Goal: Task Accomplishment & Management: Use online tool/utility

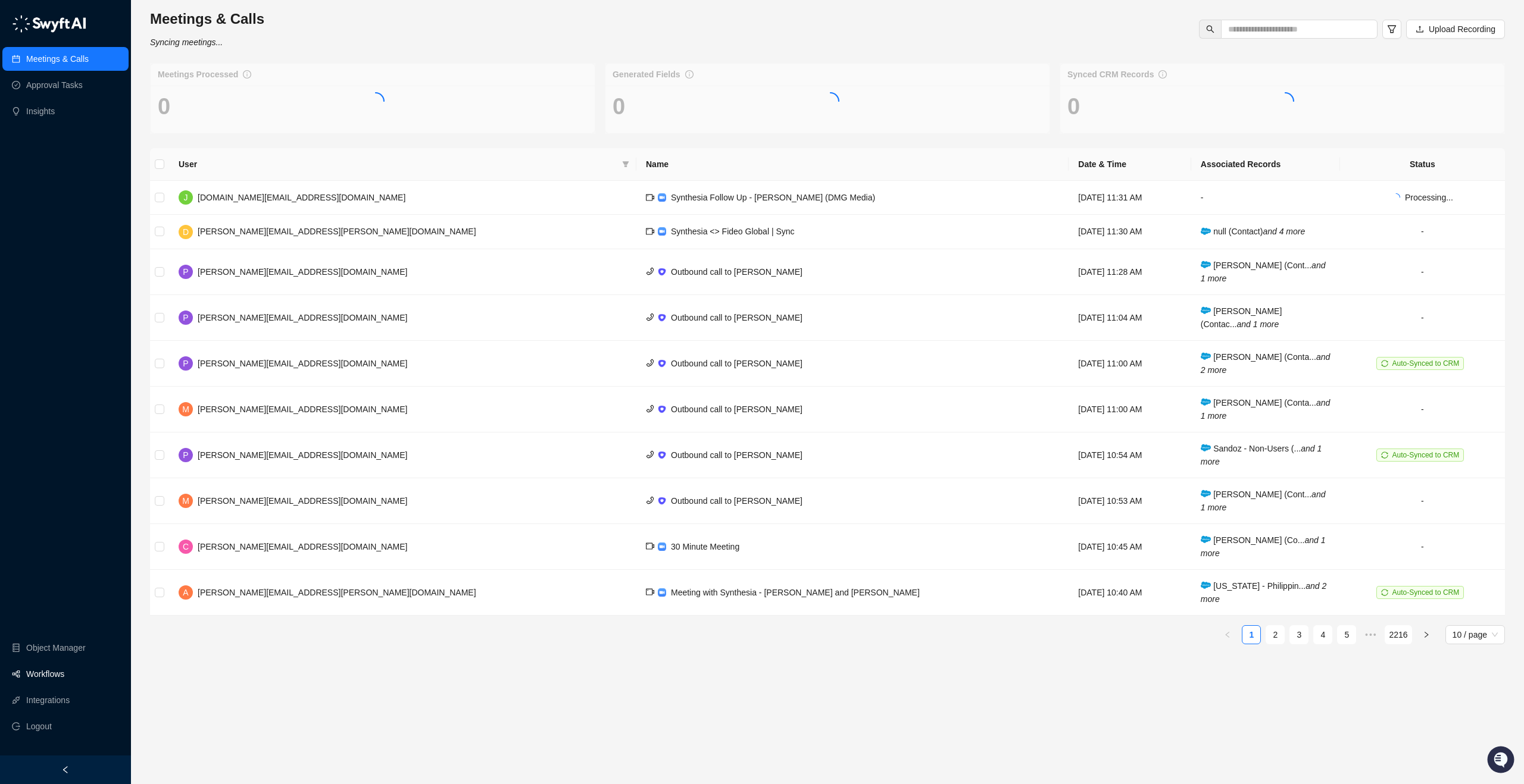
click at [54, 671] on link "Workflows" at bounding box center [45, 674] width 38 height 24
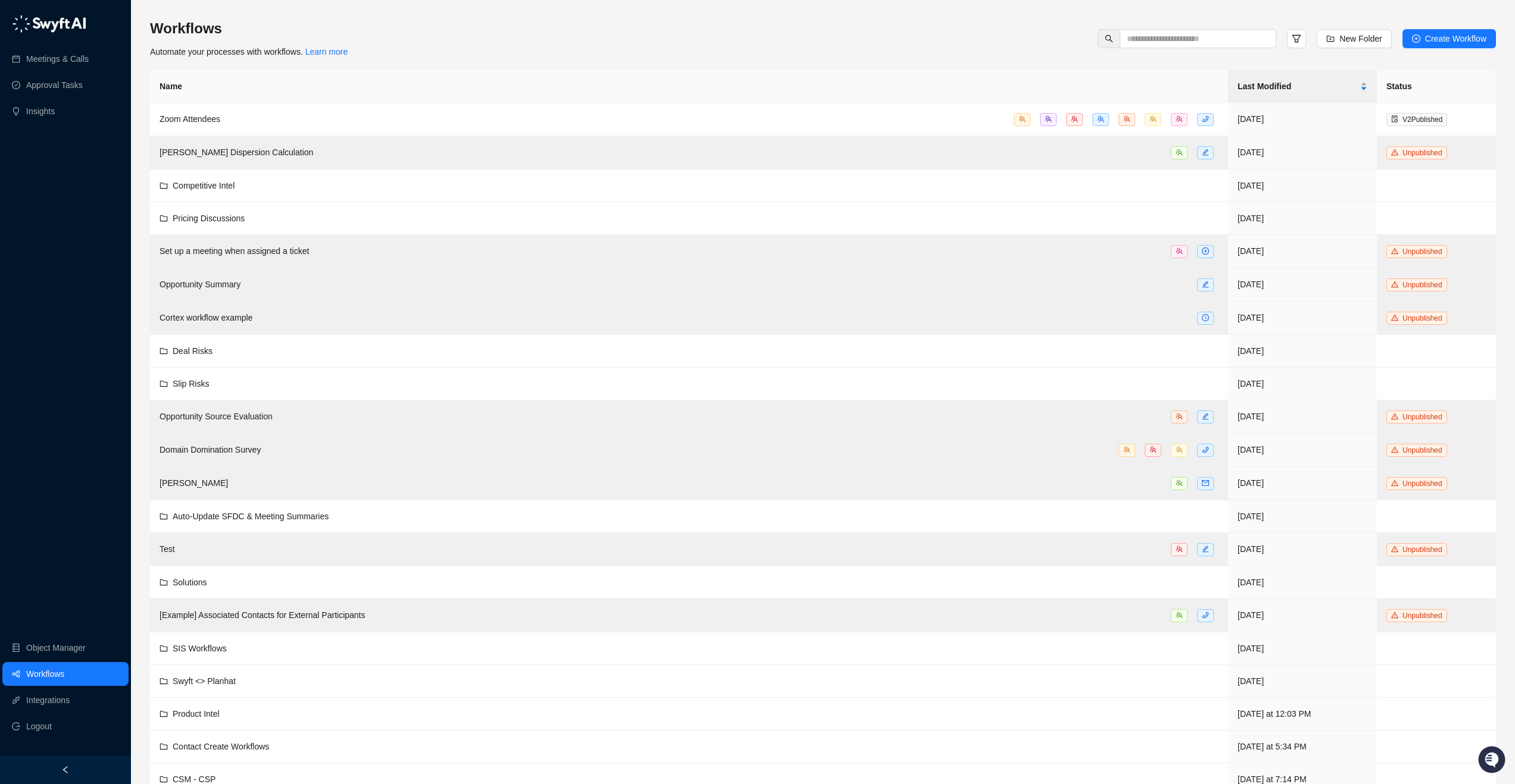
scroll to position [51, 0]
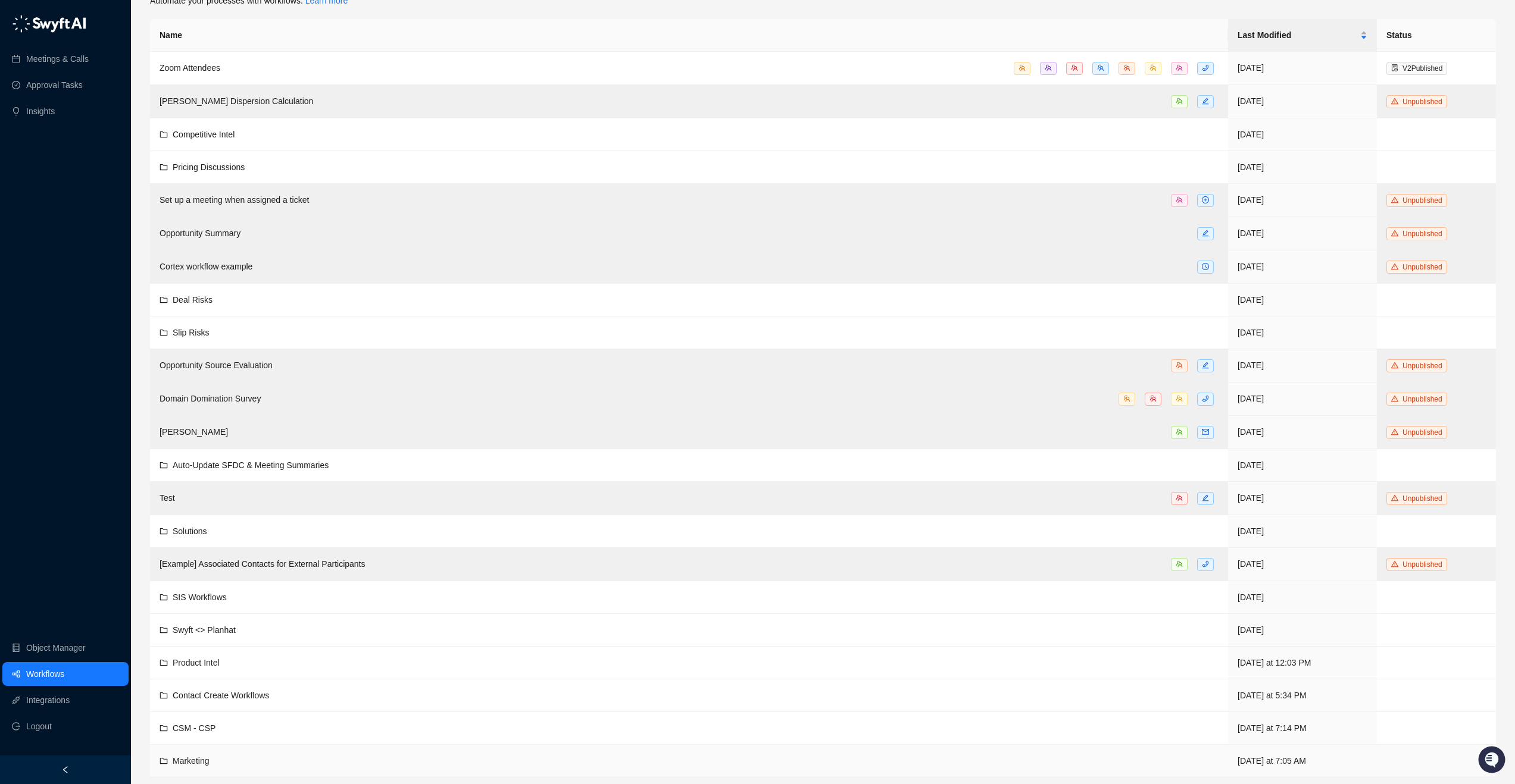
click at [200, 760] on span "Marketing" at bounding box center [190, 761] width 36 height 10
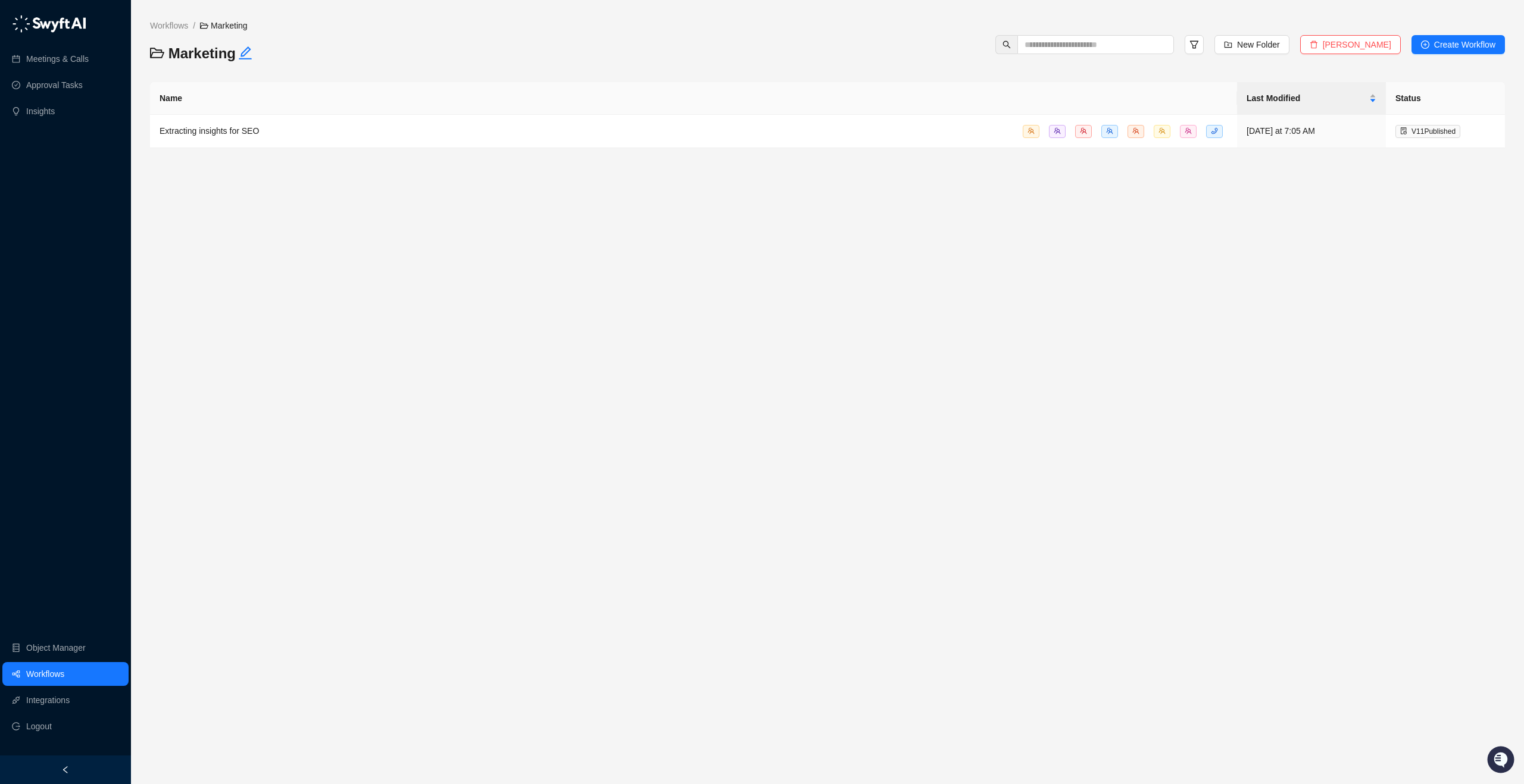
click at [213, 117] on td "Extracting insights for SEO" at bounding box center [693, 132] width 1087 height 33
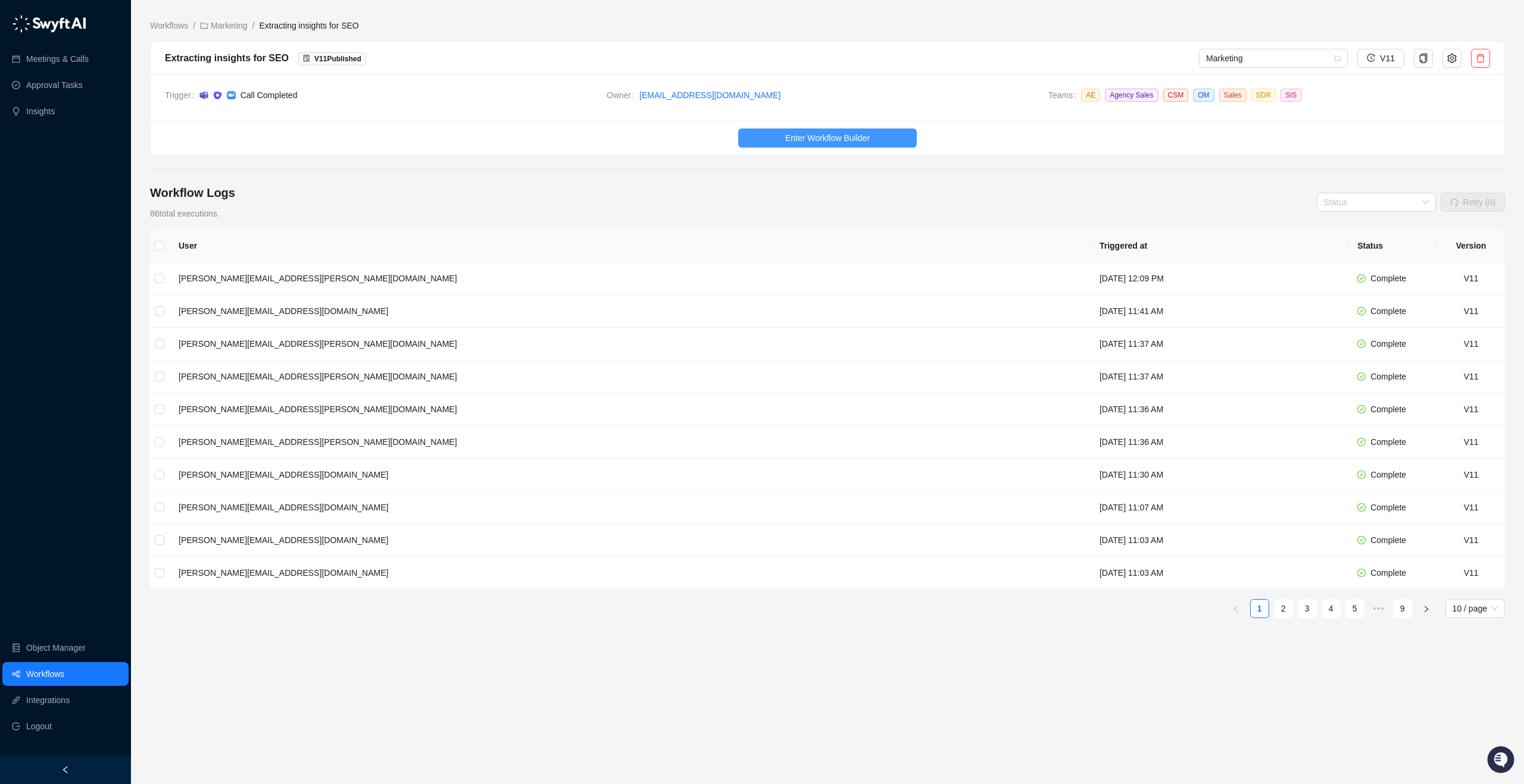
click at [838, 146] on button "Enter Workflow Builder" at bounding box center [828, 139] width 179 height 19
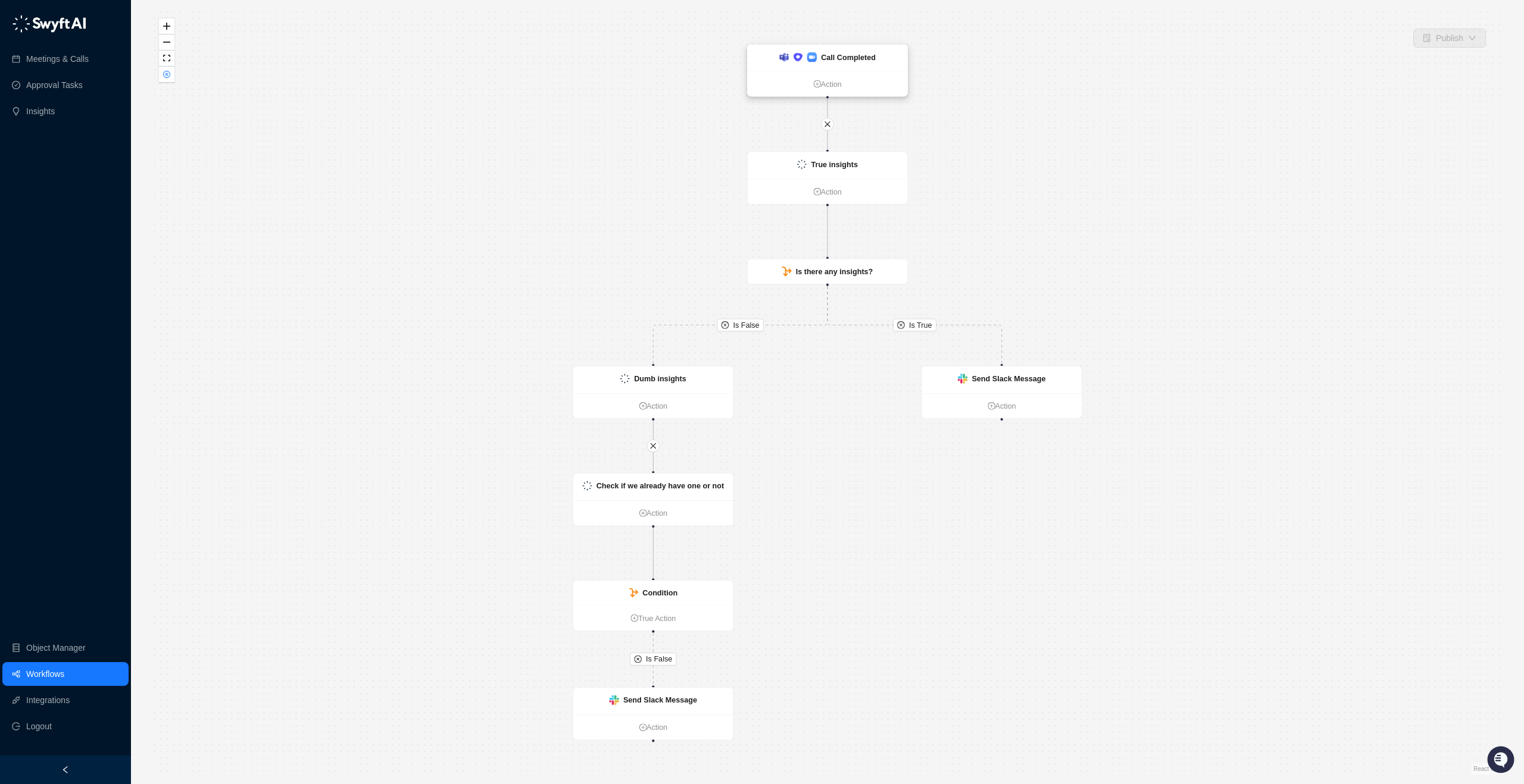
click at [869, 65] on div "Call Completed" at bounding box center [827, 58] width 160 height 26
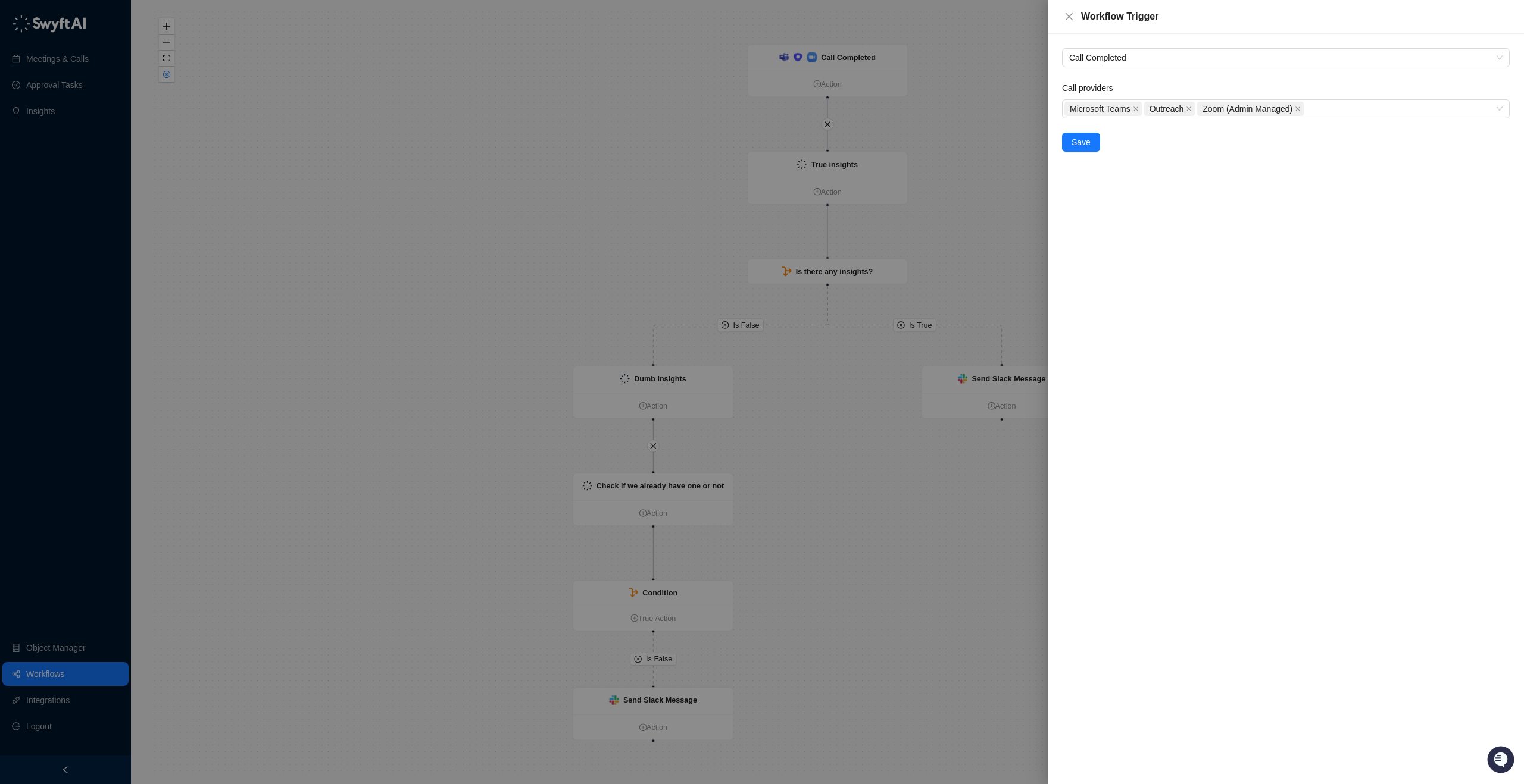
click at [872, 153] on div at bounding box center [762, 392] width 1524 height 784
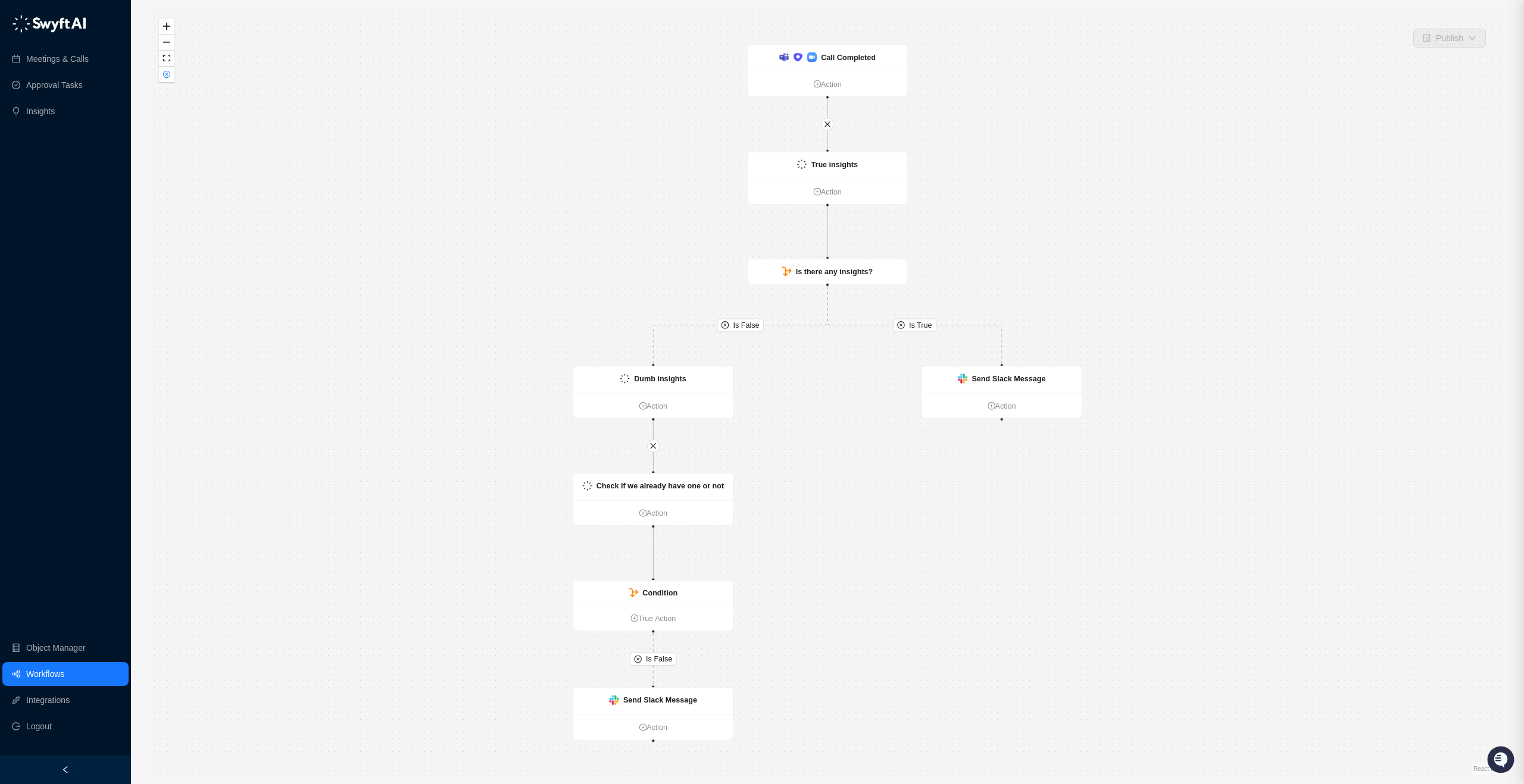
click at [858, 182] on div at bounding box center [762, 392] width 1524 height 784
click at [863, 81] on link "Action" at bounding box center [827, 85] width 160 height 12
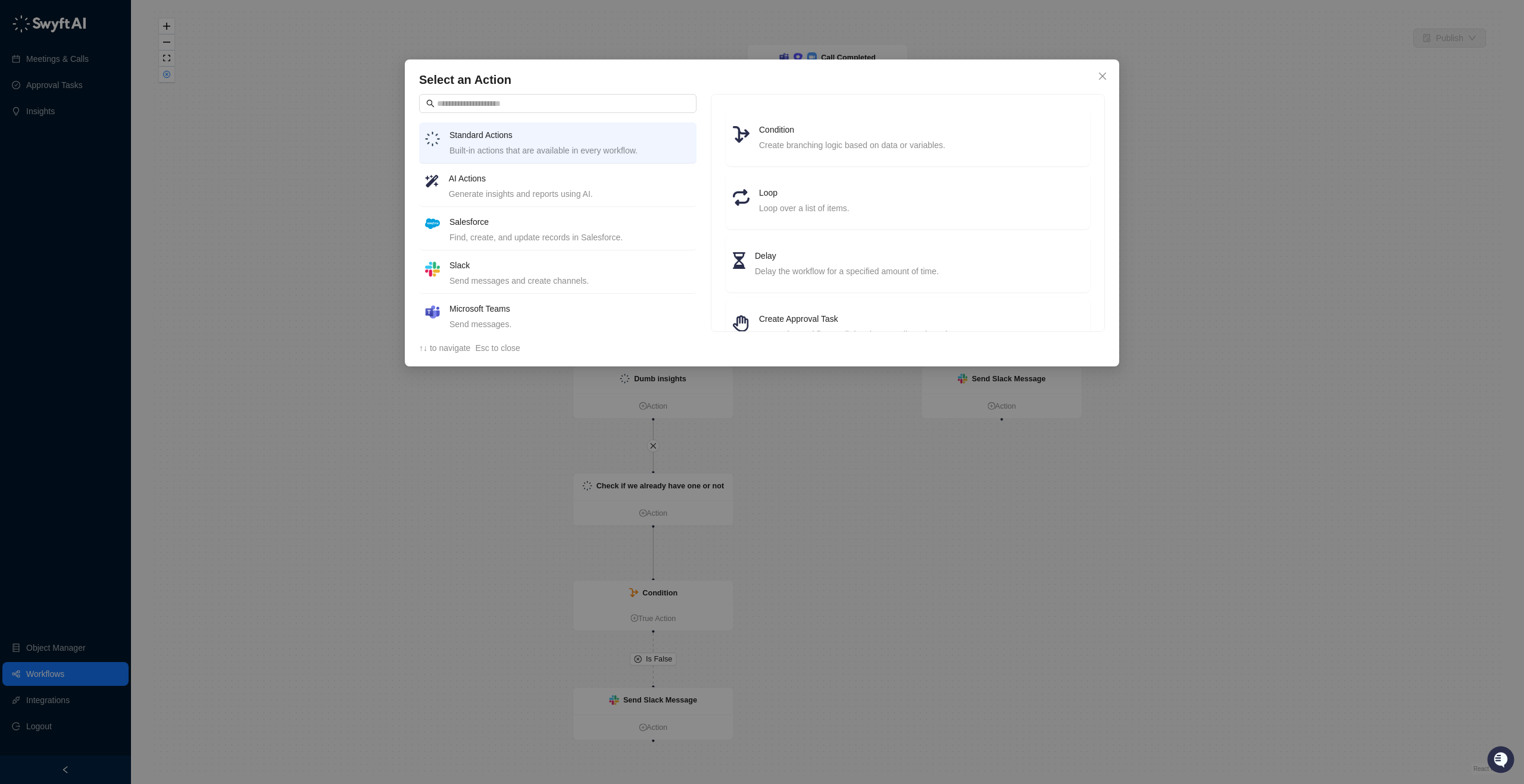
click at [883, 38] on div "Select an Action Standard Actions Built-in actions that are available in every …" at bounding box center [762, 392] width 1524 height 784
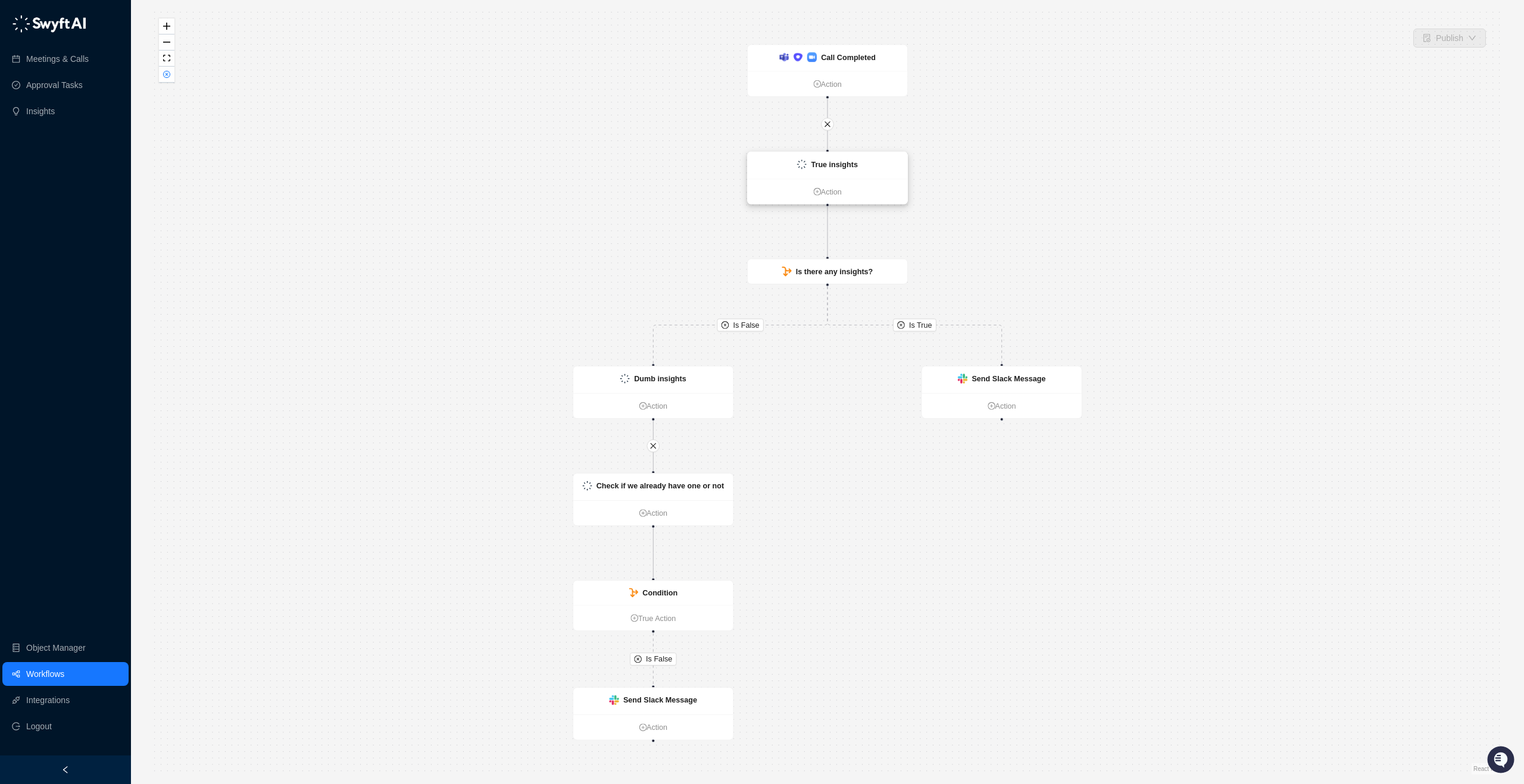
click at [864, 182] on ul "Action" at bounding box center [827, 191] width 160 height 25
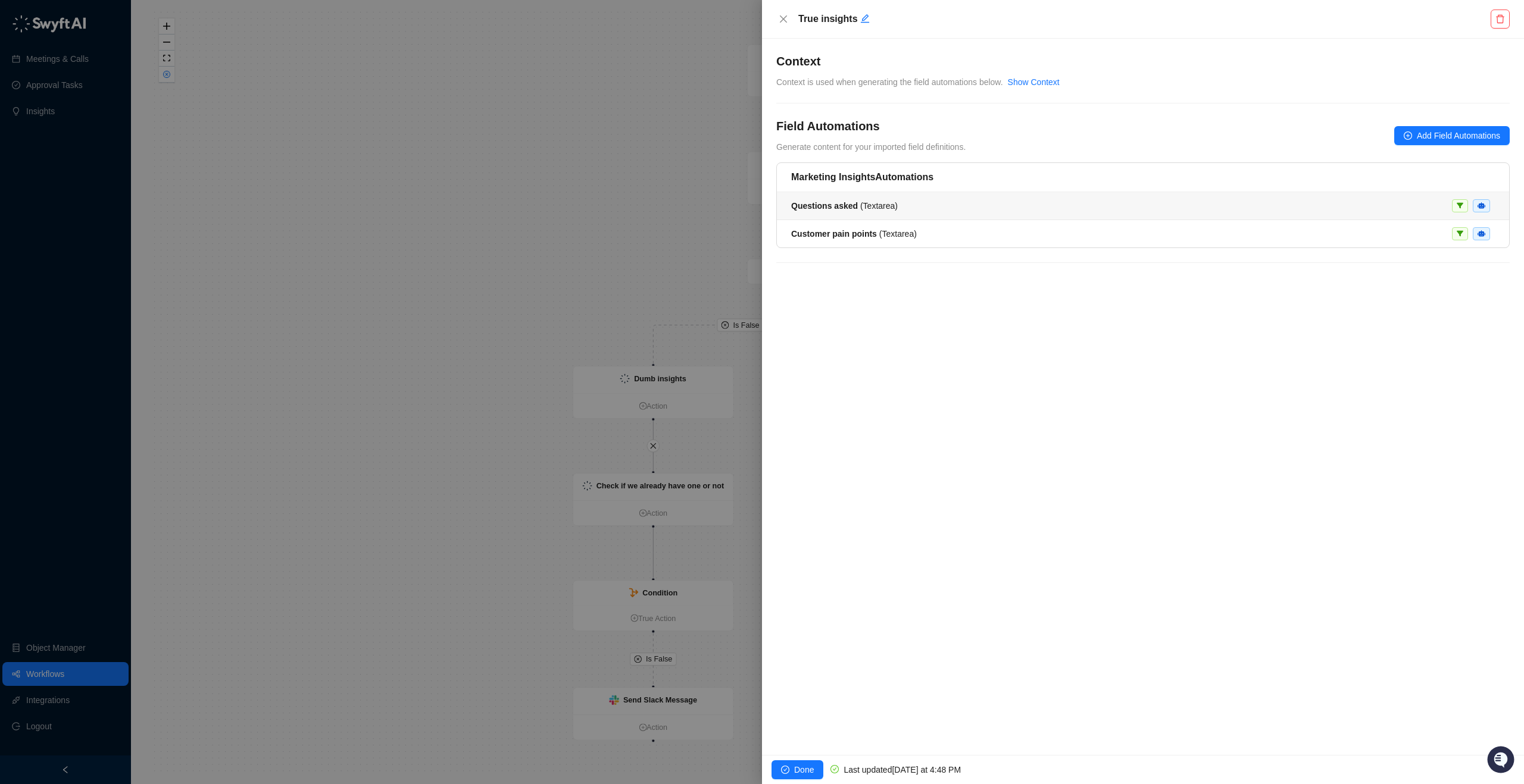
click at [892, 207] on span "Questions asked ( Textarea )" at bounding box center [844, 205] width 106 height 10
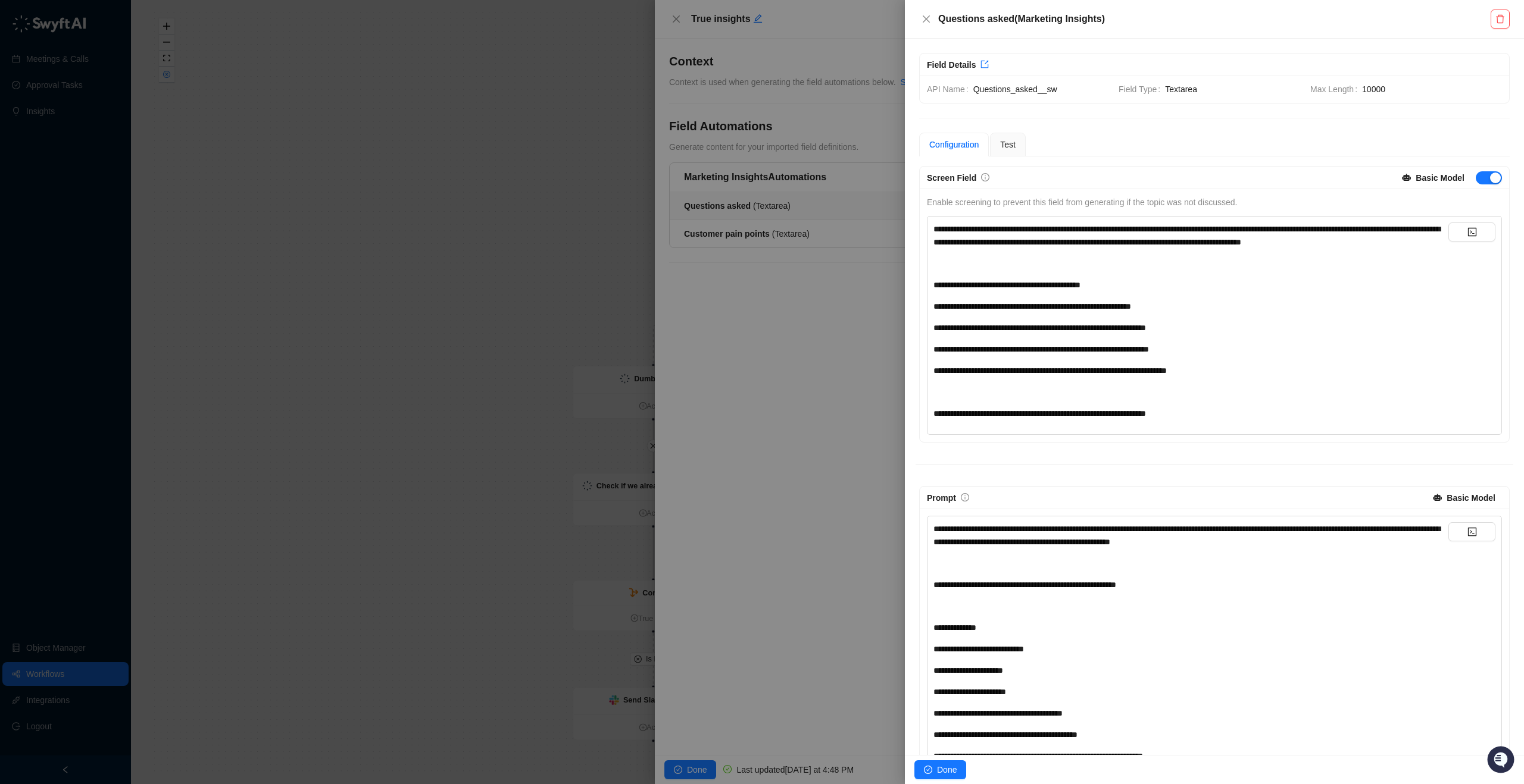
click at [1010, 245] on span "**********" at bounding box center [1187, 236] width 507 height 21
click at [784, 354] on div at bounding box center [762, 392] width 1524 height 784
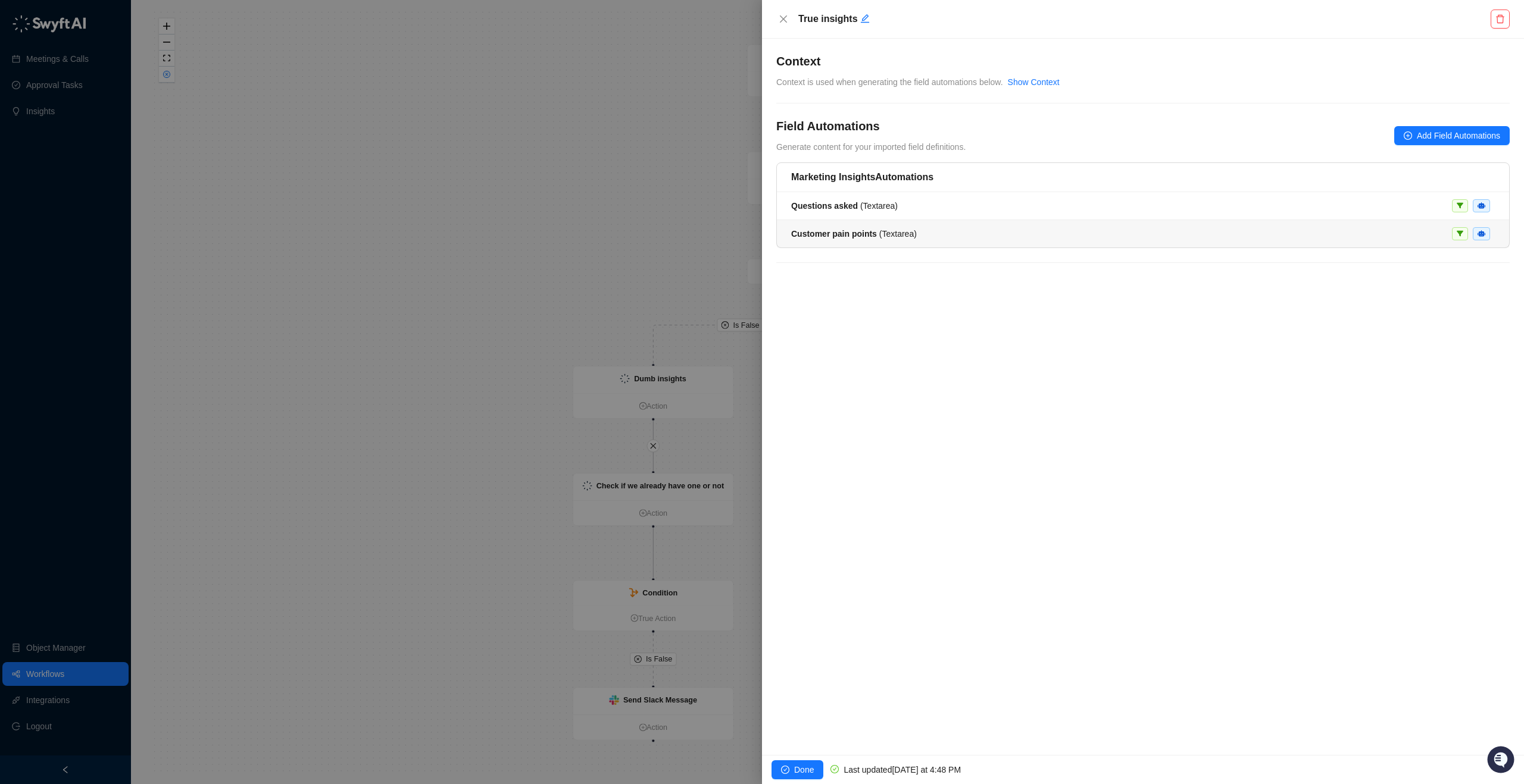
click at [964, 232] on div "Customer pain points ( Textarea )" at bounding box center [1143, 233] width 704 height 13
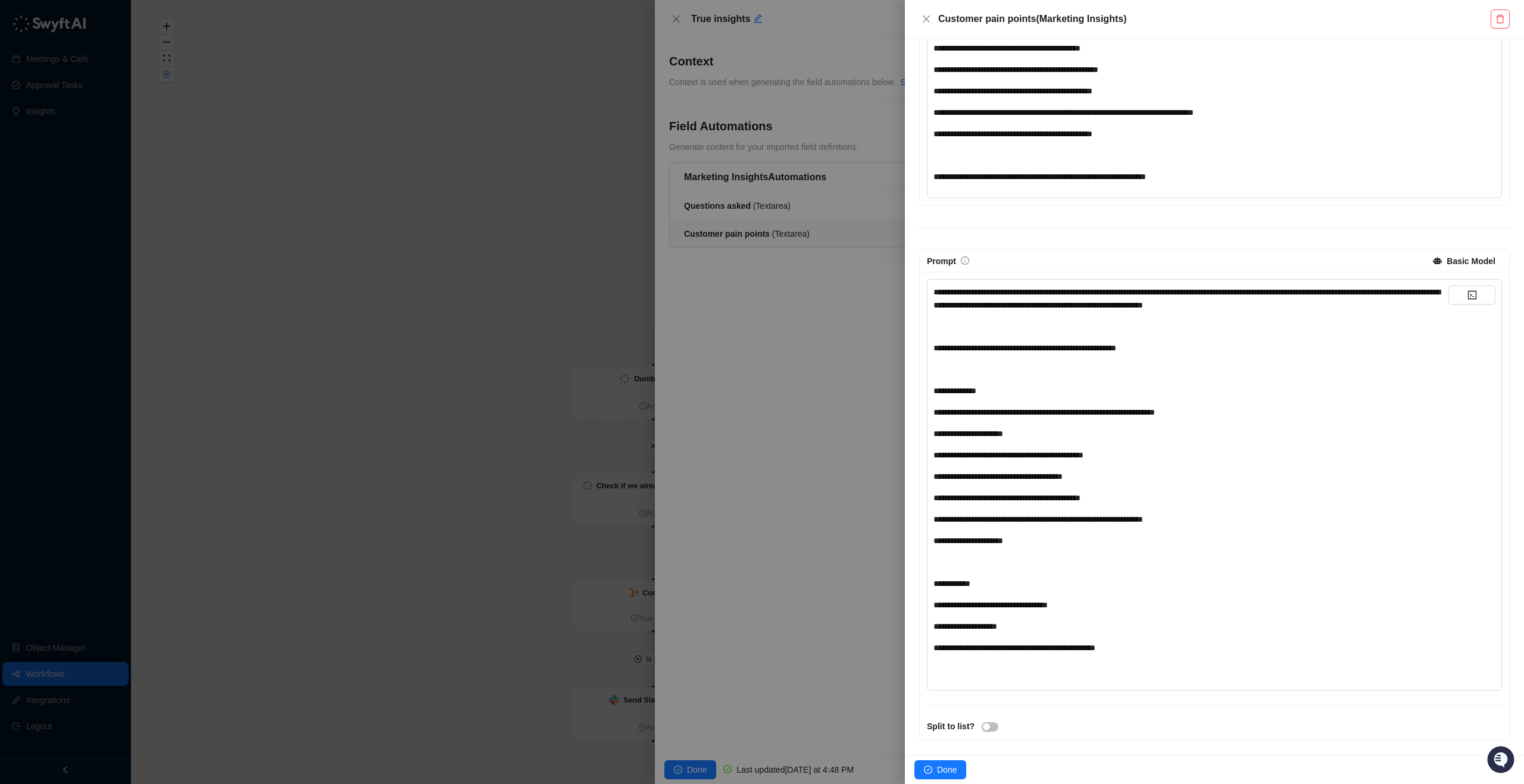
scroll to position [343, 0]
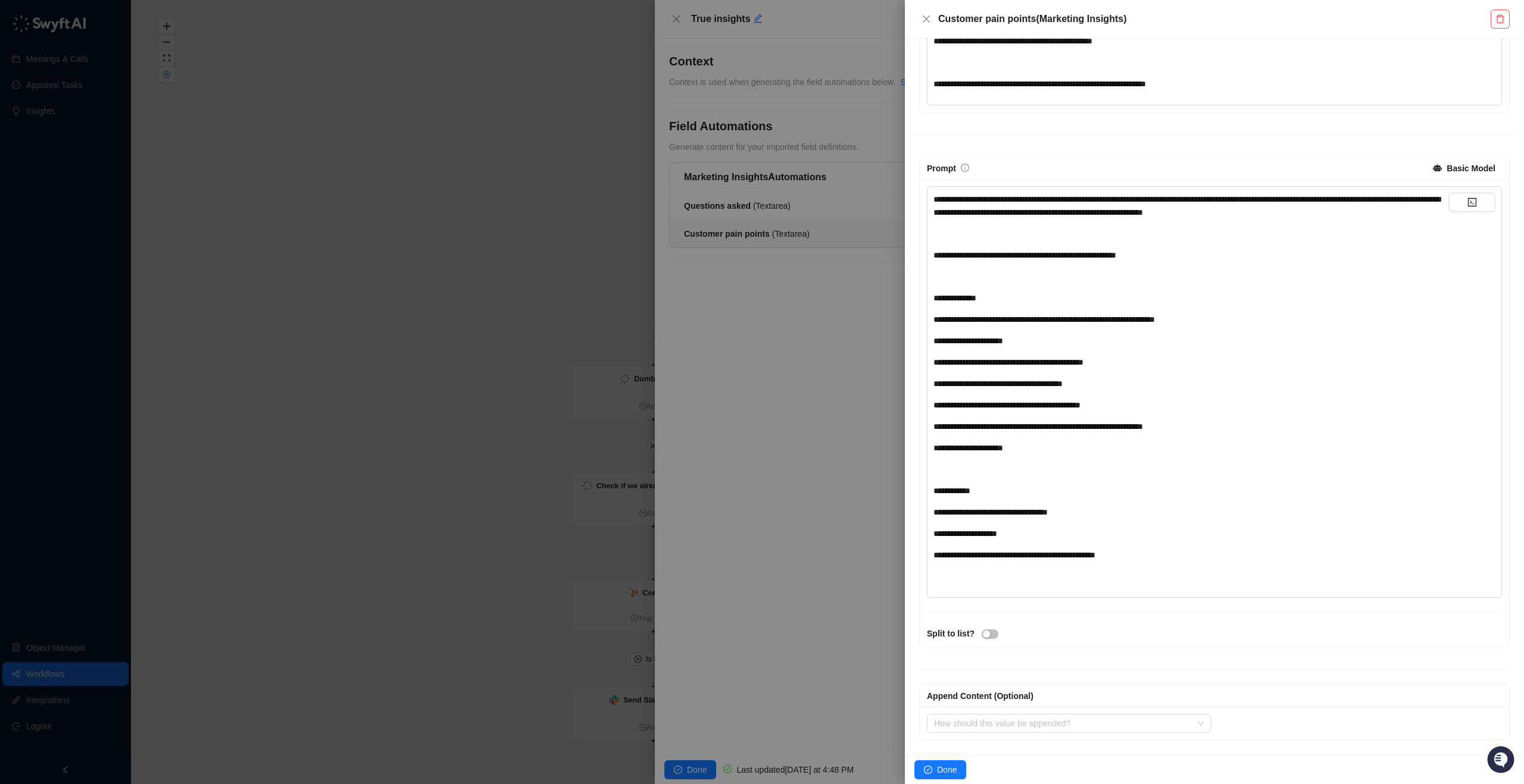
click at [816, 331] on div at bounding box center [762, 392] width 1524 height 784
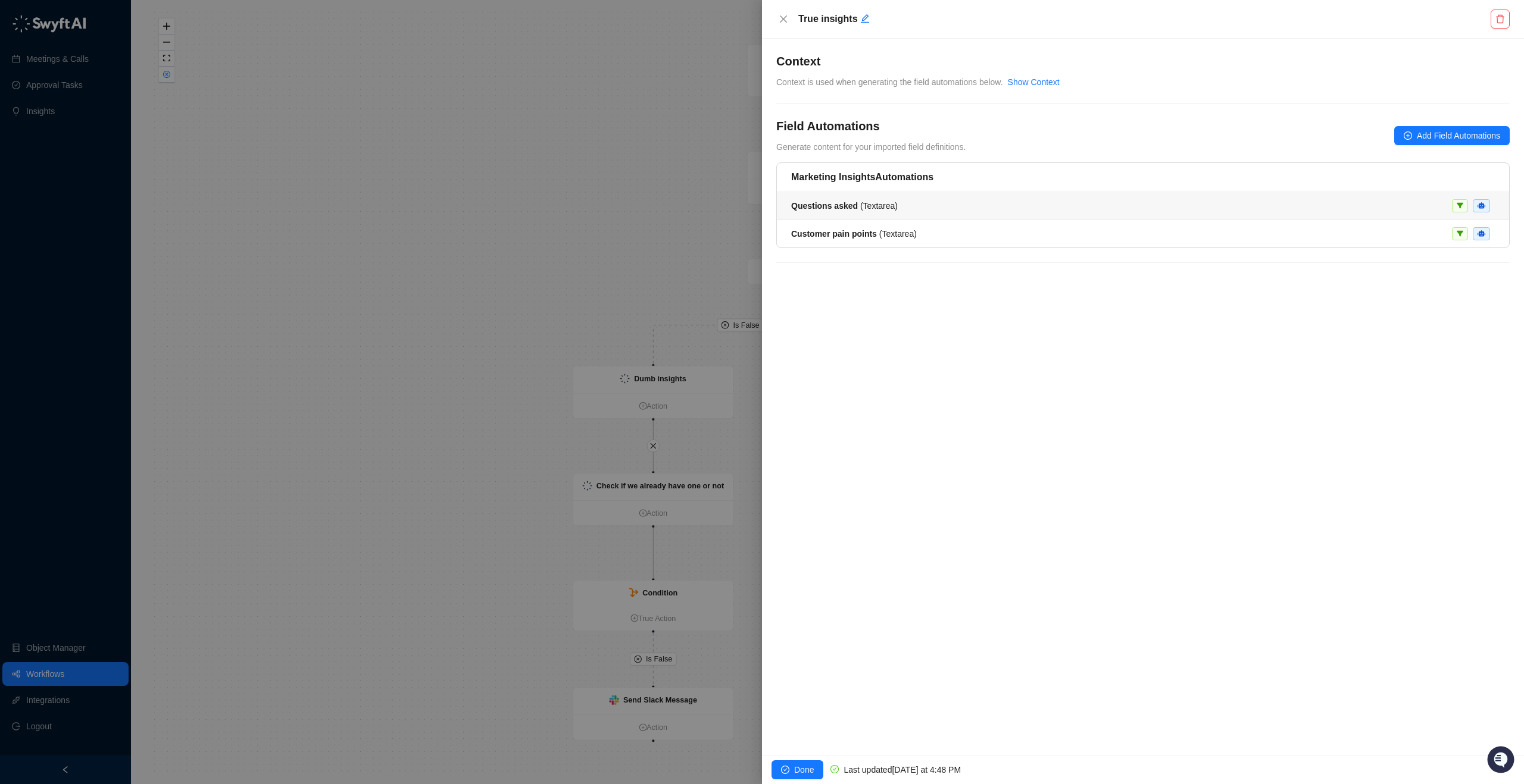
click at [941, 209] on div "Questions asked ( Textarea )" at bounding box center [1143, 205] width 704 height 13
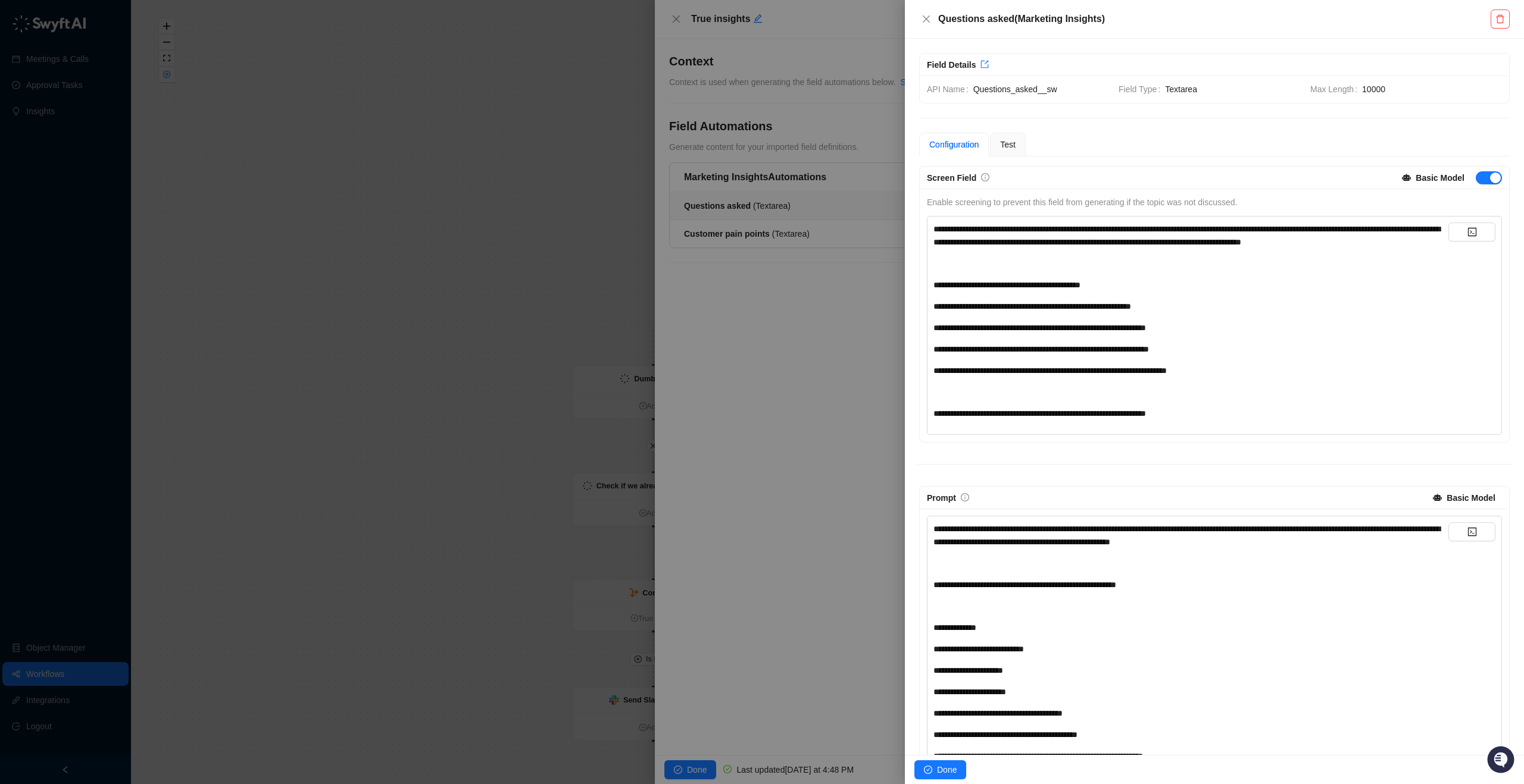
click at [1005, 270] on div "﻿" at bounding box center [1191, 263] width 515 height 13
click at [976, 203] on span "Enable screening to prevent this field from generating if the topic was not dis…" at bounding box center [1083, 202] width 311 height 10
click at [989, 204] on span "Enable screening to prevent this field from generating if the topic was not dis…" at bounding box center [1083, 202] width 311 height 10
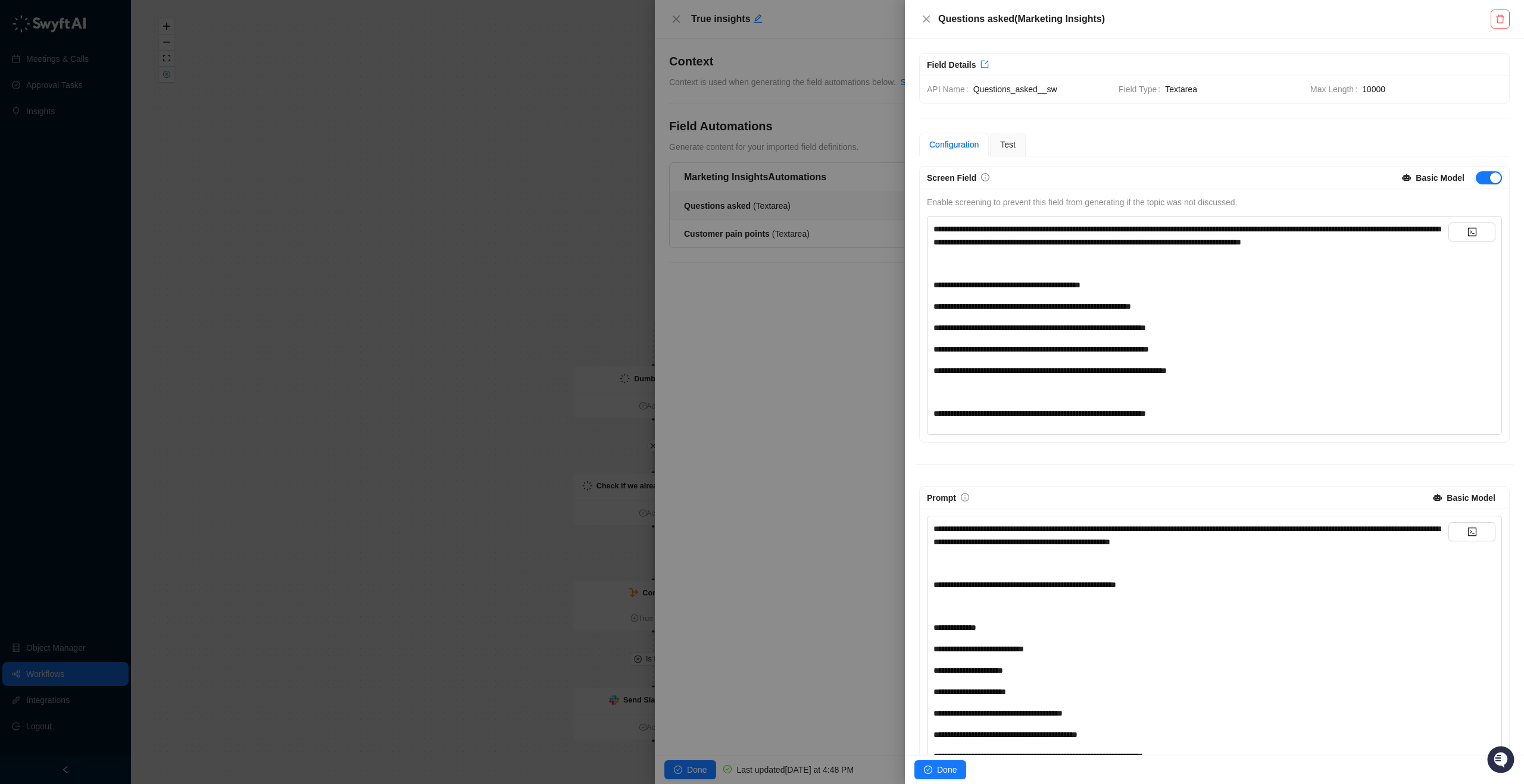
click at [531, 175] on div at bounding box center [762, 392] width 1524 height 784
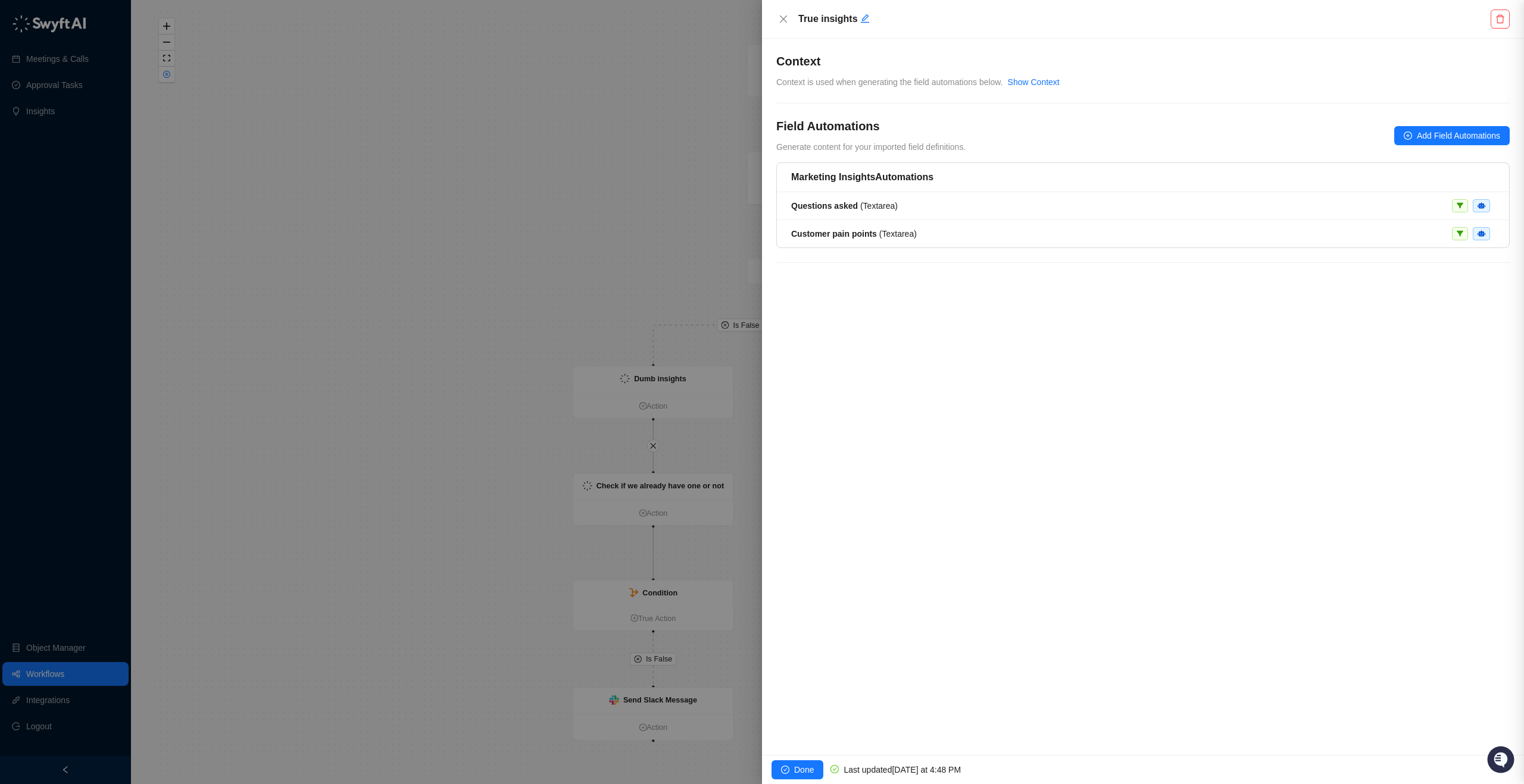
click at [519, 174] on div at bounding box center [762, 392] width 1524 height 784
click at [524, 173] on div at bounding box center [762, 392] width 1524 height 784
